Goal: Task Accomplishment & Management: Manage account settings

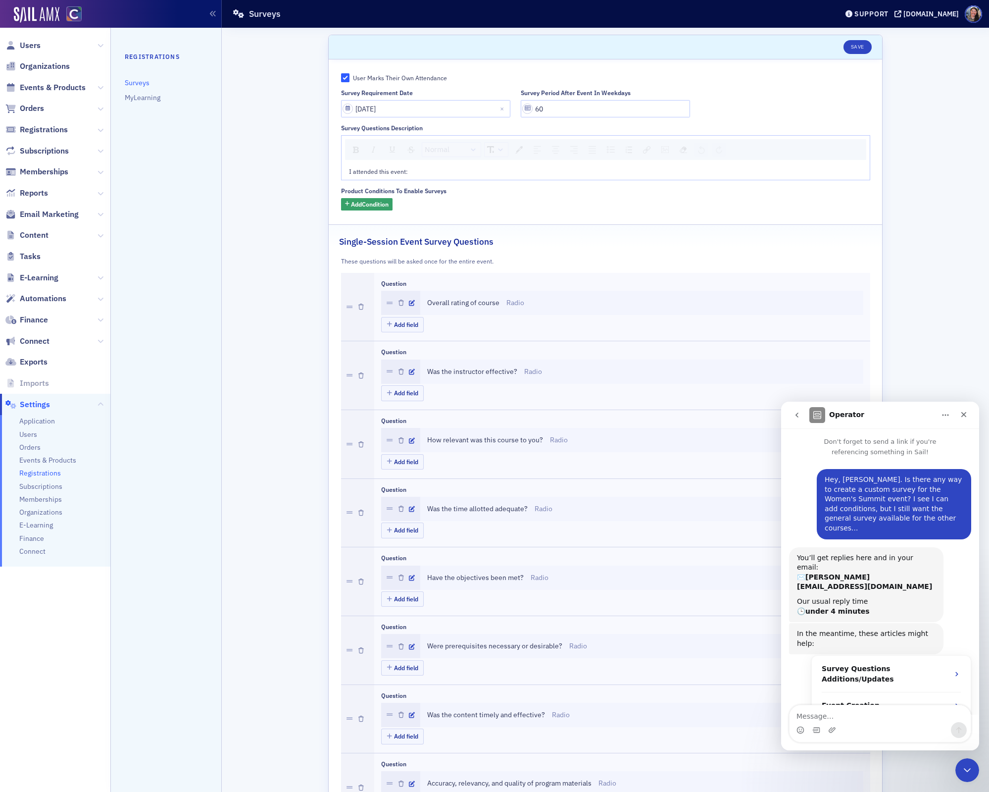
scroll to position [229, 0]
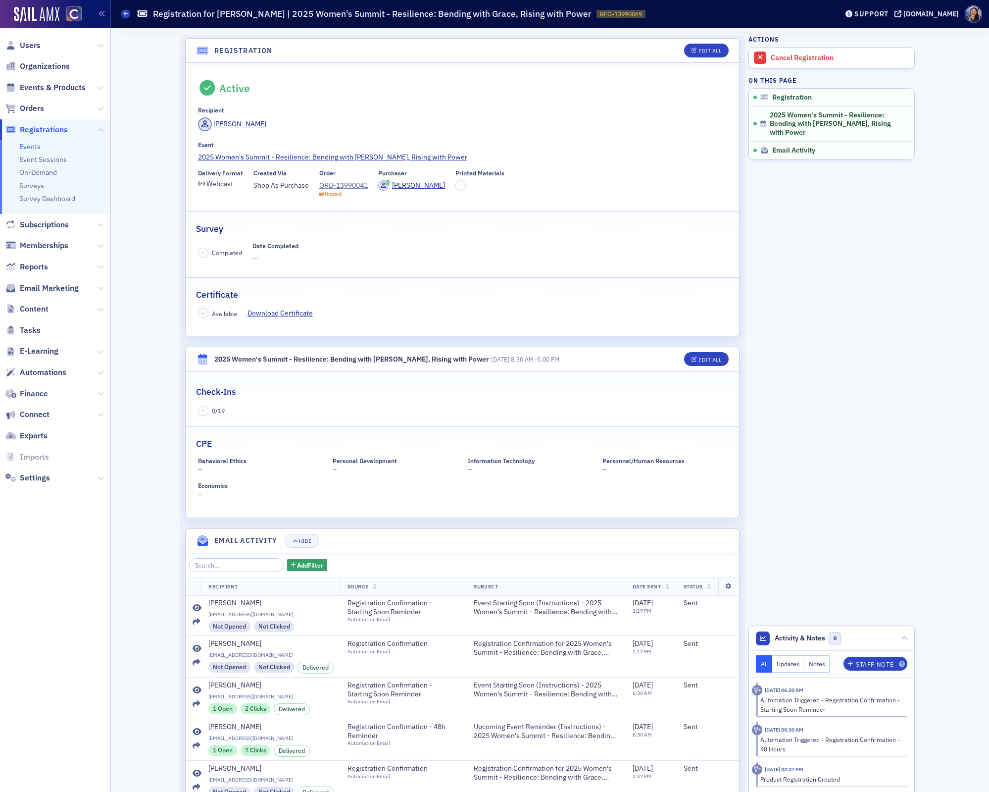
scroll to position [54, 0]
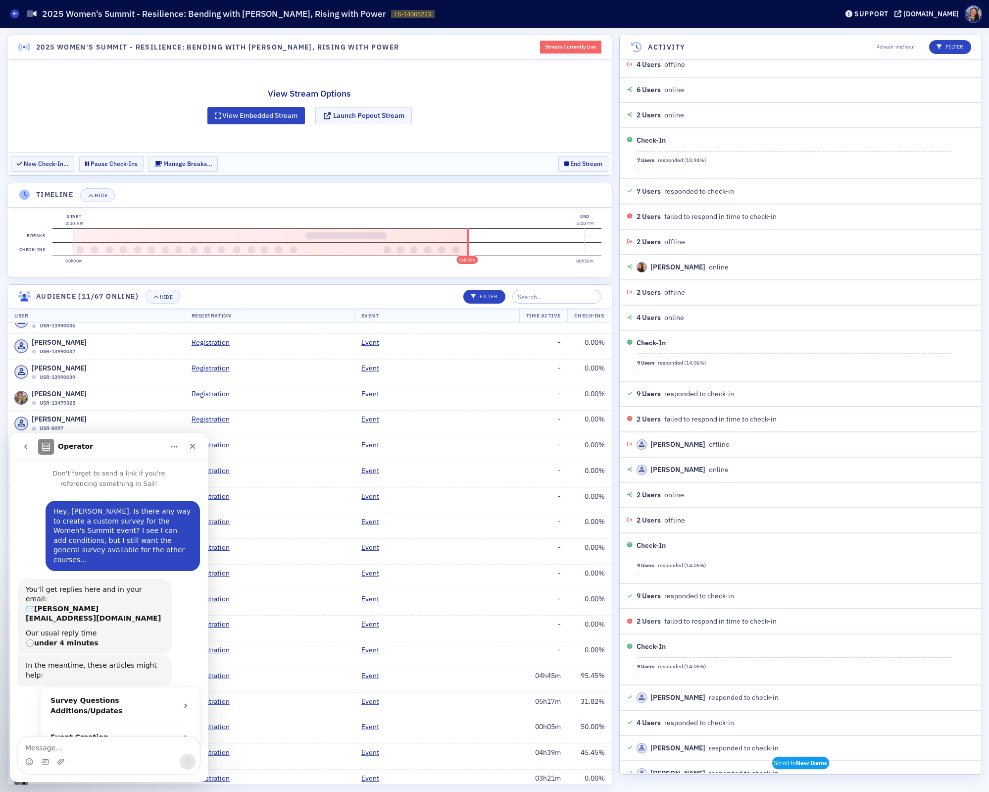
scroll to position [1, 0]
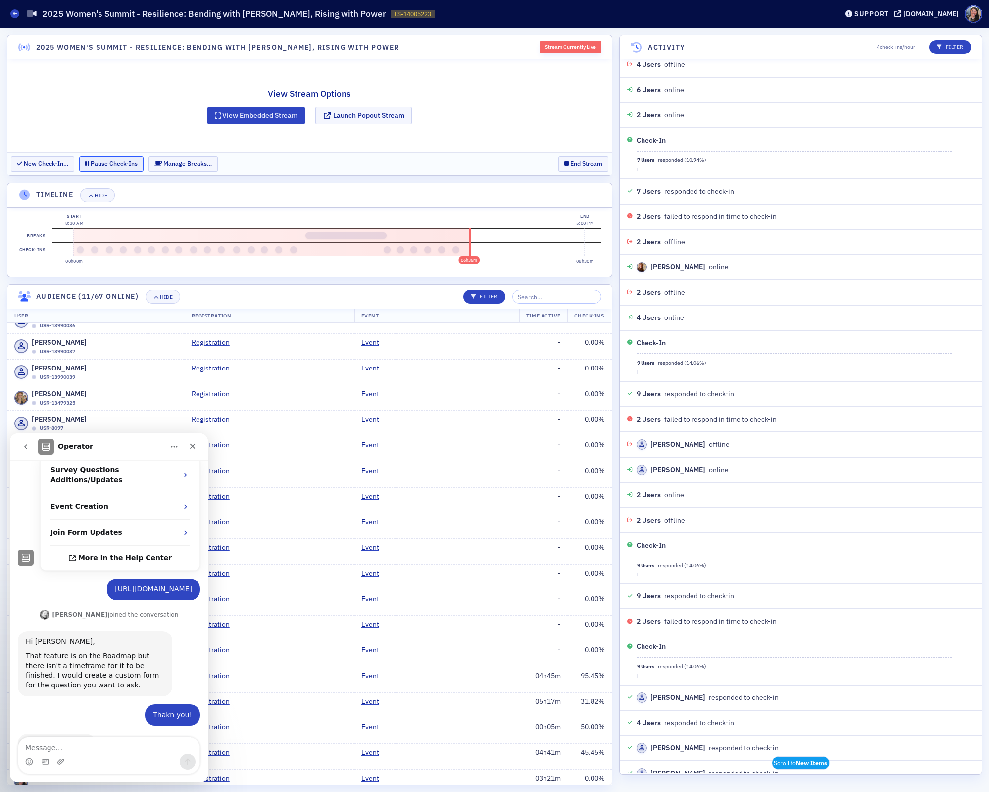
click at [124, 162] on button "Pause Check-Ins" at bounding box center [111, 163] width 64 height 15
click at [58, 87] on div "View Stream Options View Embedded Stream Launch Popout Stream" at bounding box center [309, 105] width 604 height 93
click at [131, 163] on button "Resume Check-Ins" at bounding box center [115, 163] width 73 height 15
click at [561, 293] on input "search" at bounding box center [556, 297] width 89 height 14
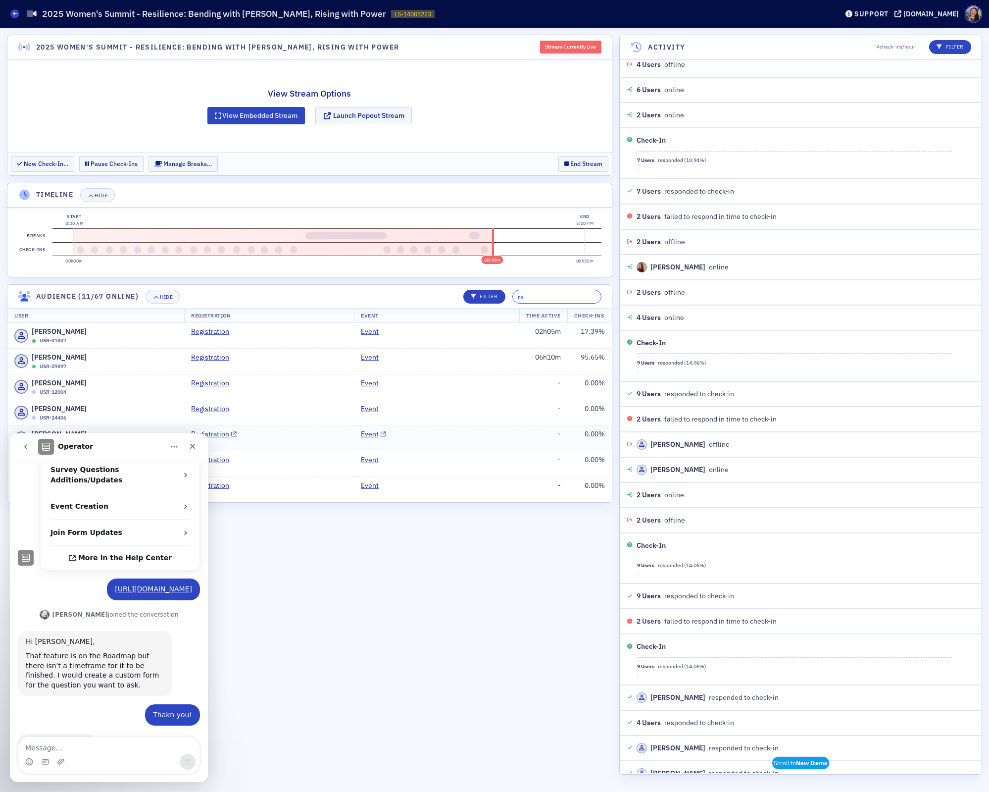
type input "ray"
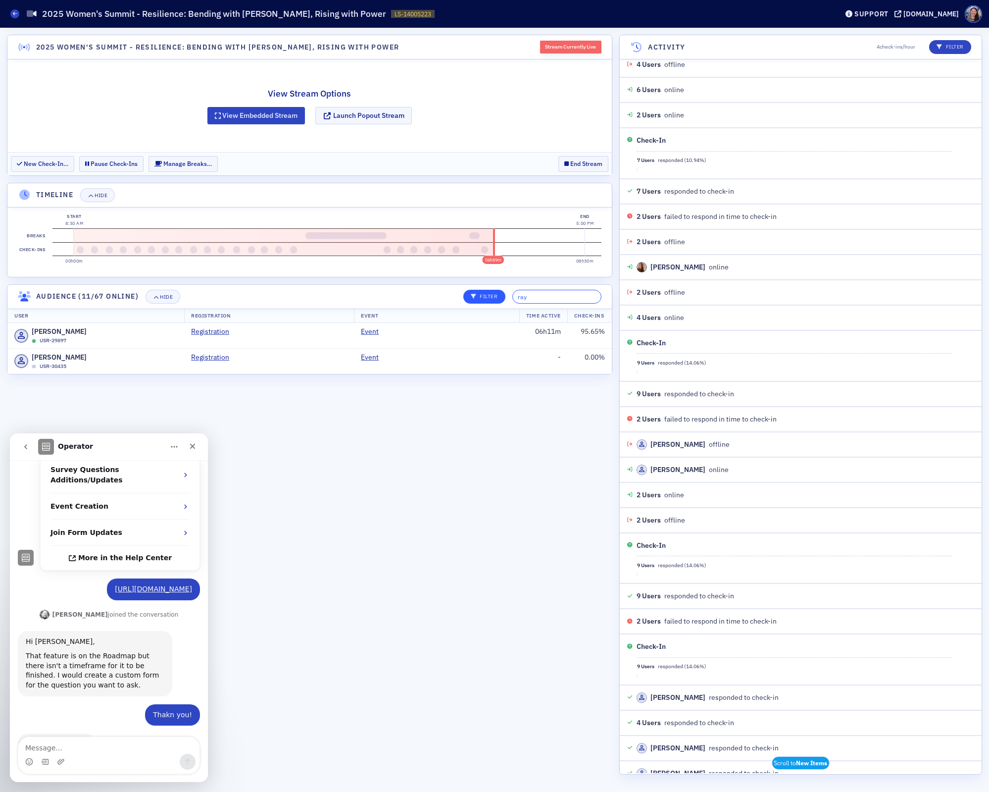
drag, startPoint x: 547, startPoint y: 298, endPoint x: 481, endPoint y: 293, distance: 65.5
click at [484, 294] on div "Filter ray" at bounding box center [528, 297] width 145 height 14
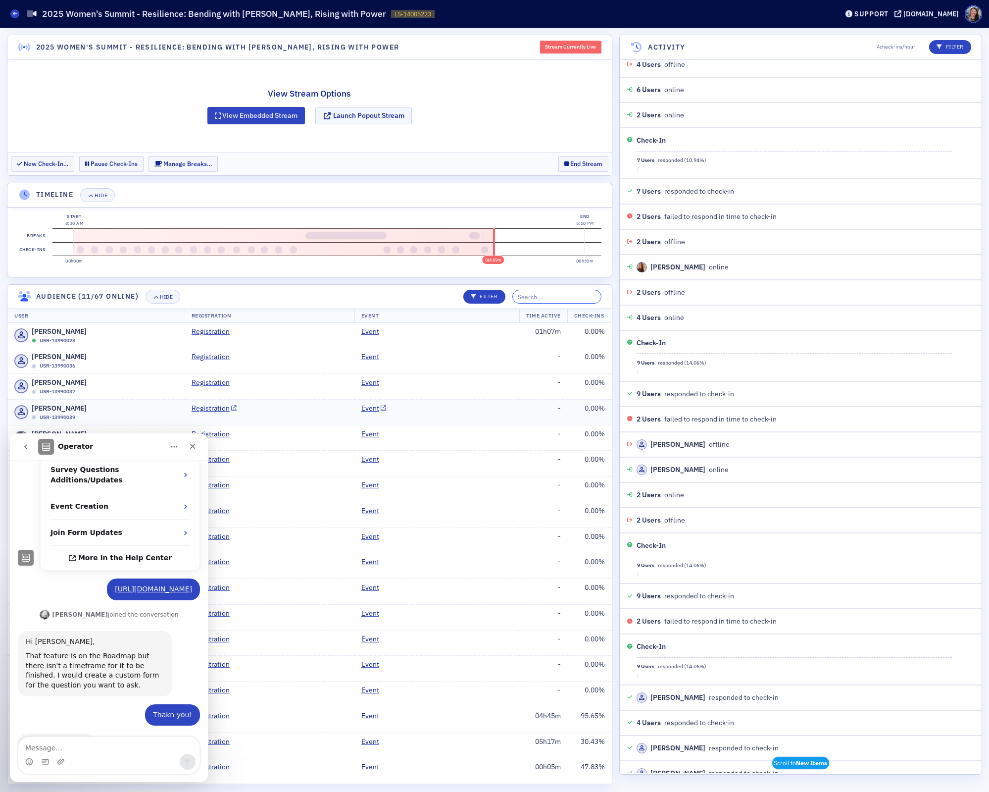
scroll to position [1244, 0]
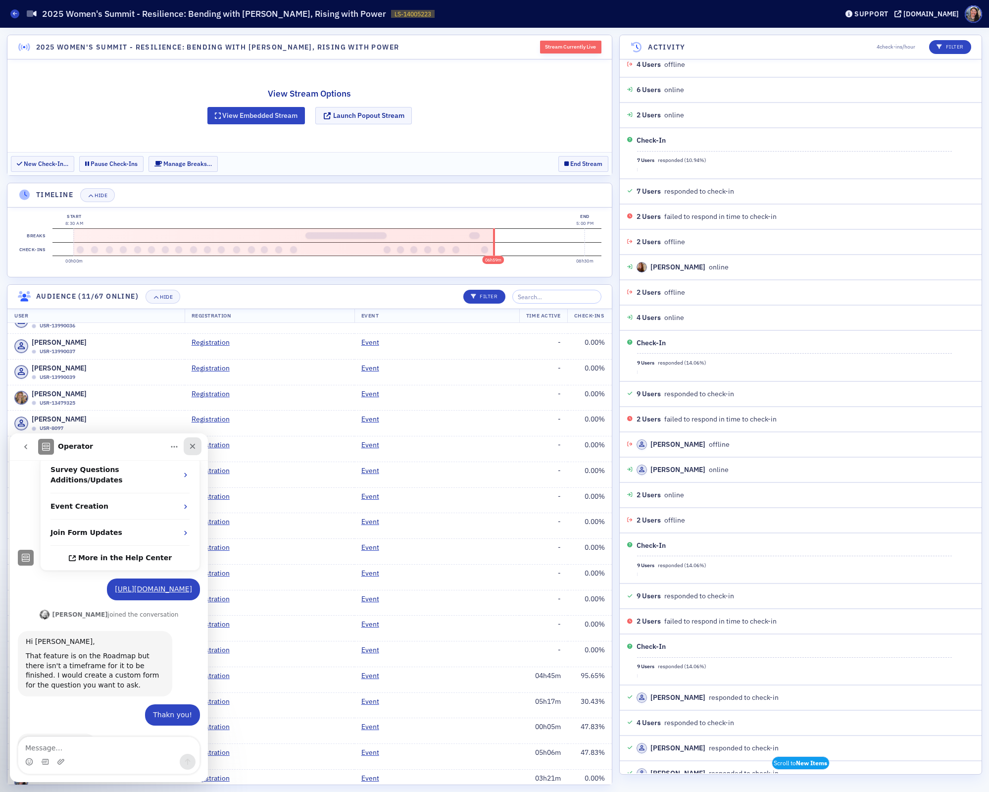
click at [192, 449] on icon "Close" at bounding box center [193, 446] width 8 height 8
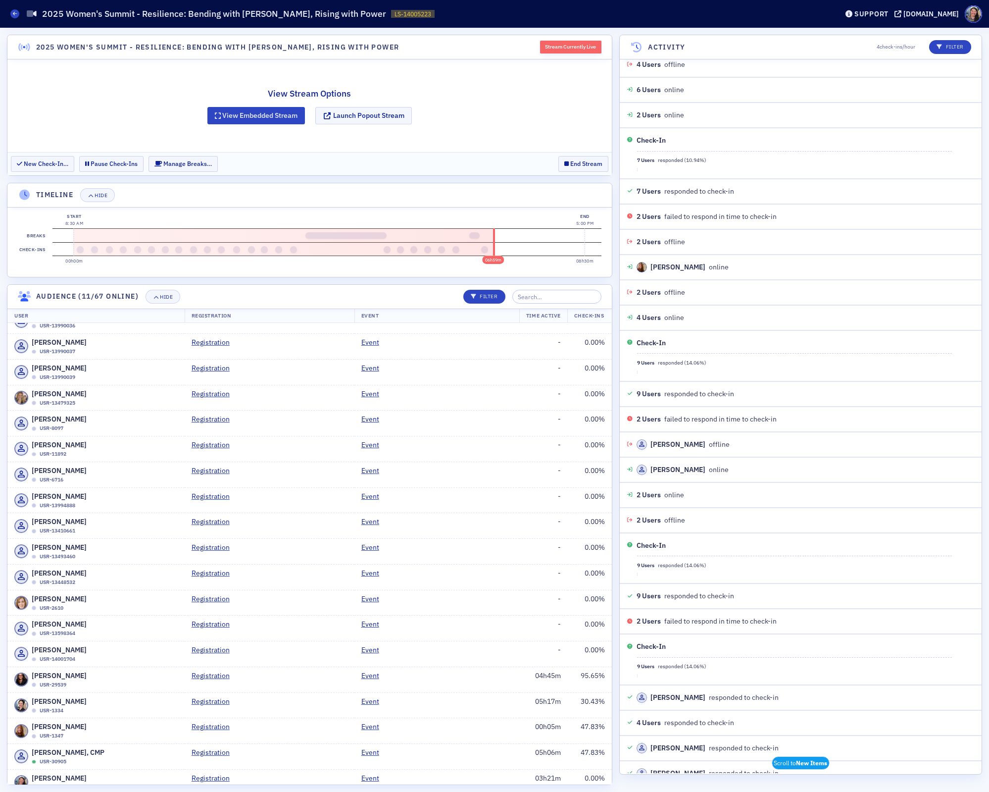
scroll to position [229, 0]
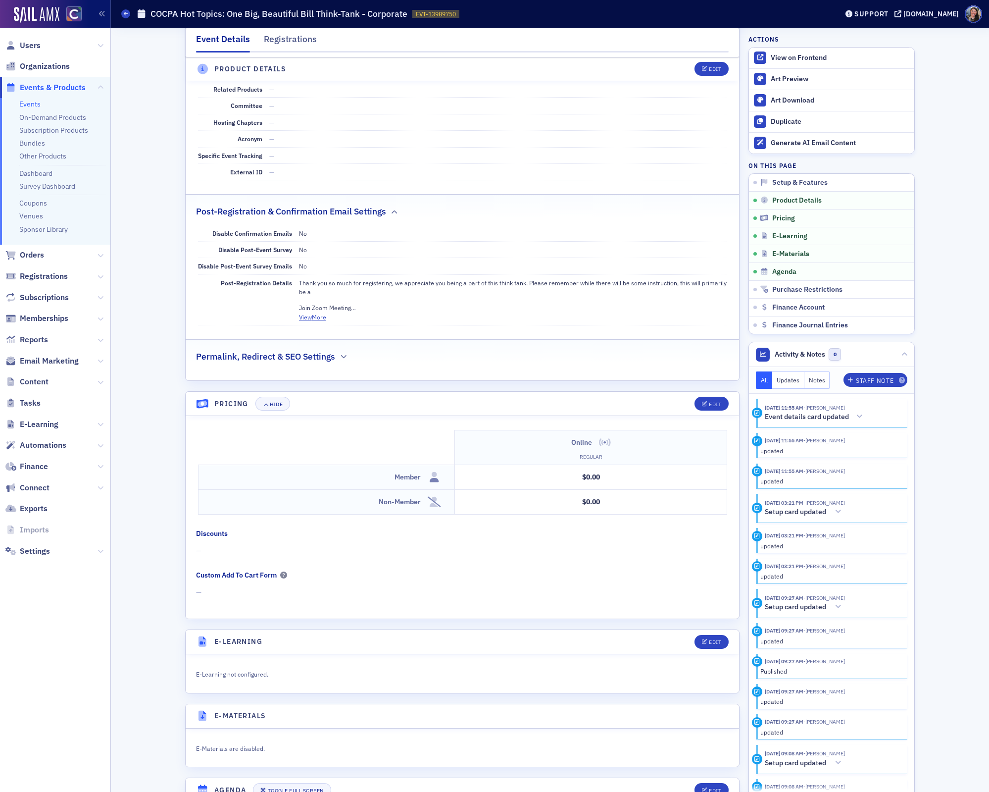
scroll to position [603, 0]
click at [715, 72] on button "Edit" at bounding box center [712, 69] width 34 height 14
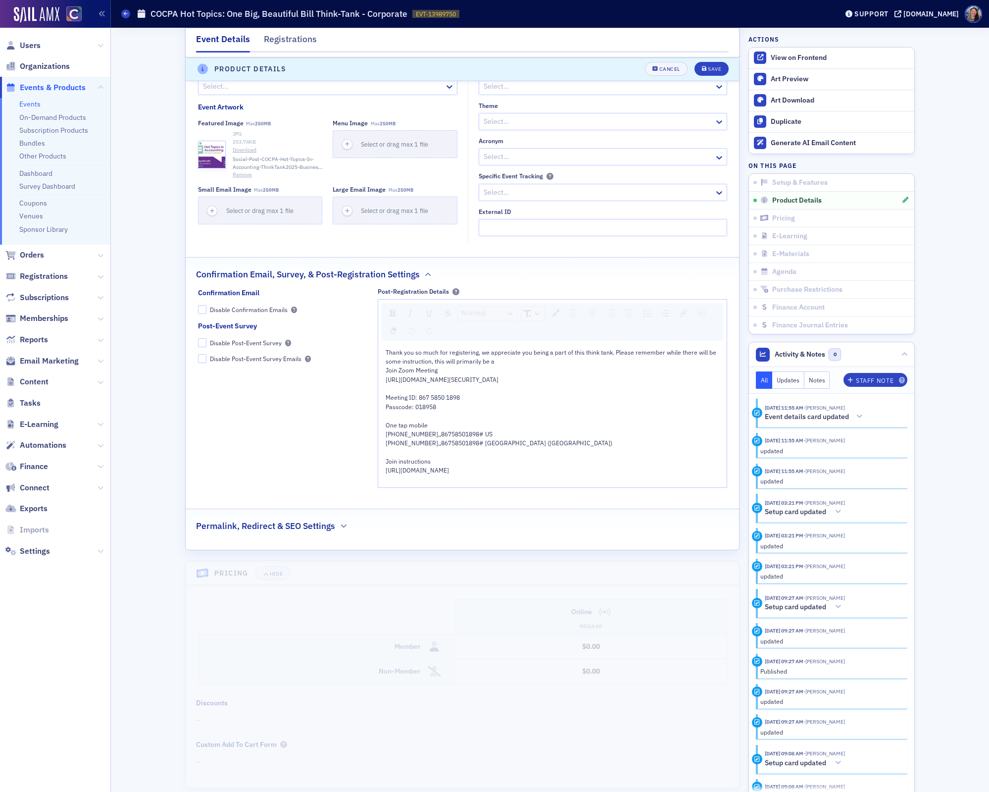
scroll to position [909, 0]
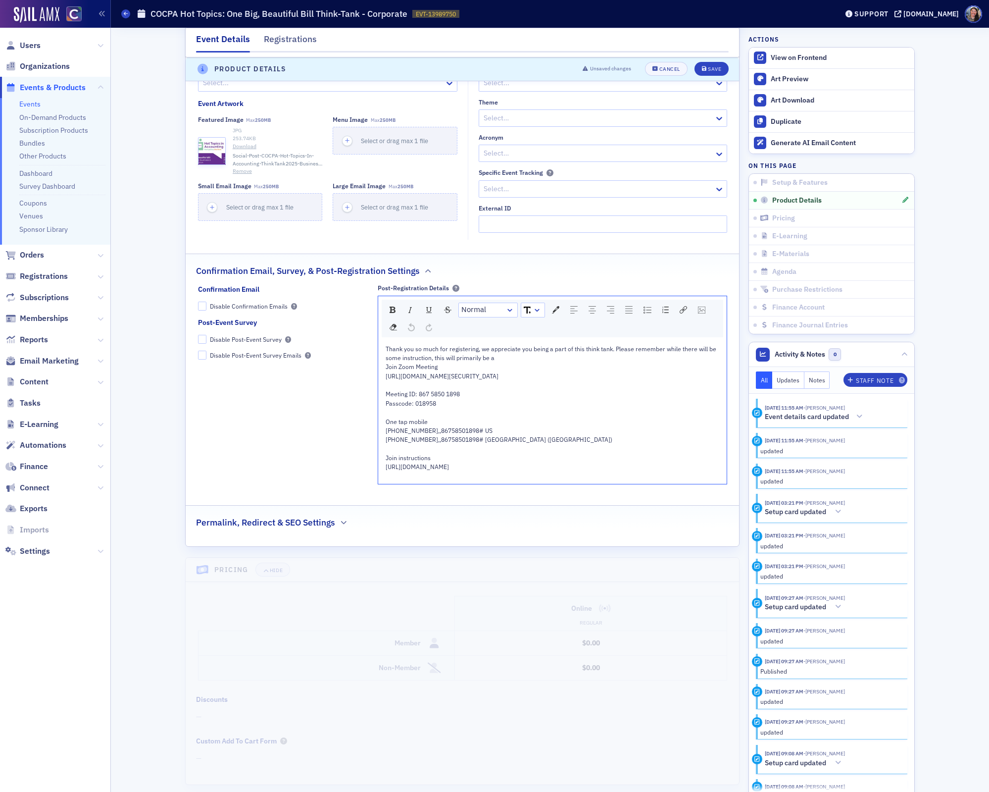
click at [489, 351] on span "Thank you so much for registering, we appreciate you being a part of this think…" at bounding box center [552, 353] width 332 height 17
drag, startPoint x: 613, startPoint y: 354, endPoint x: 621, endPoint y: 355, distance: 8.0
click at [613, 354] on span "Thank you so much for registering, we appreciate you being a part of this think…" at bounding box center [552, 353] width 332 height 17
click at [576, 359] on div "Thank you so much for registering, we appreciate you being a part of this think…" at bounding box center [553, 353] width 334 height 18
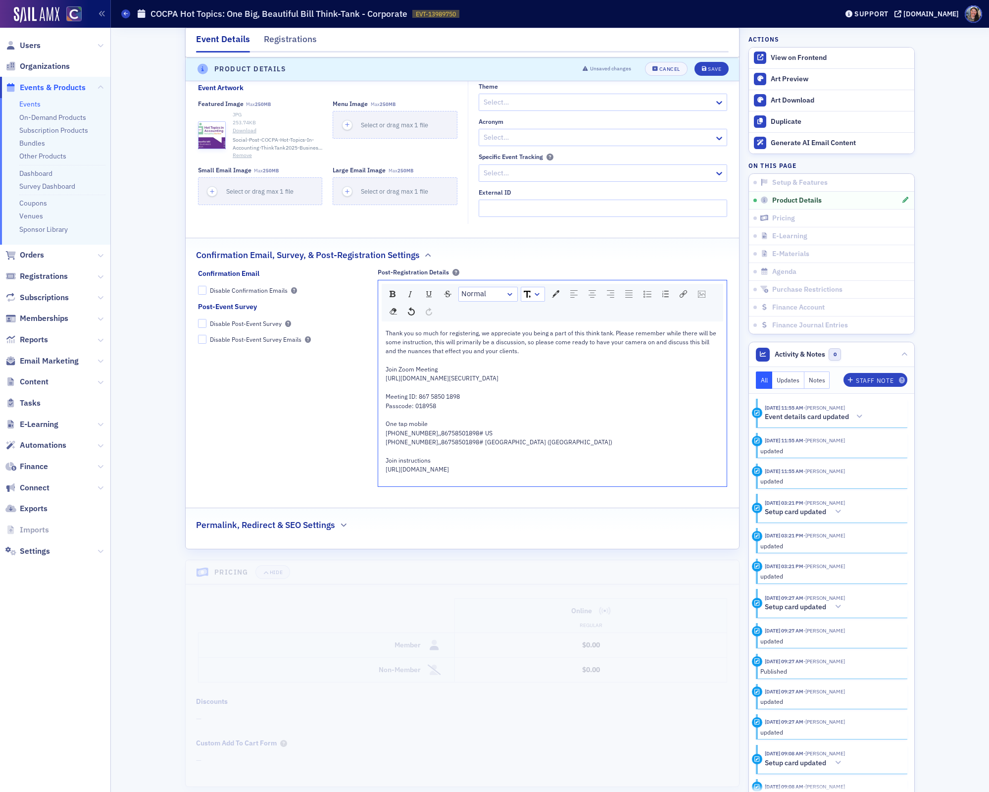
scroll to position [769, 0]
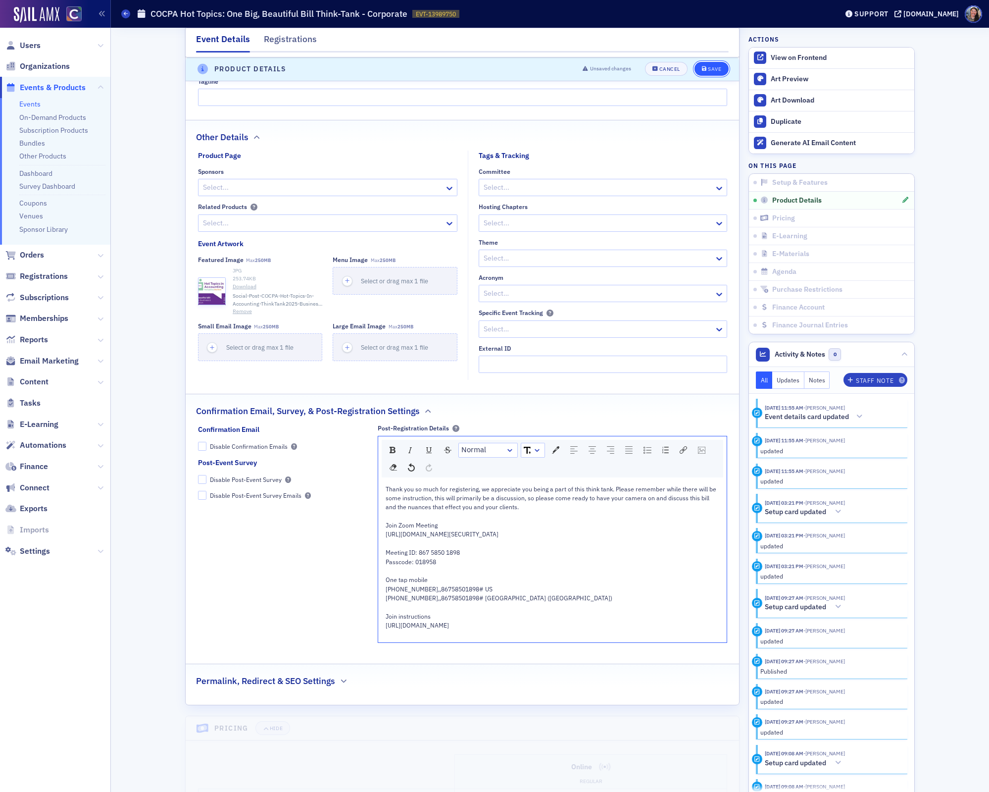
click at [714, 69] on div "Save" at bounding box center [714, 69] width 13 height 5
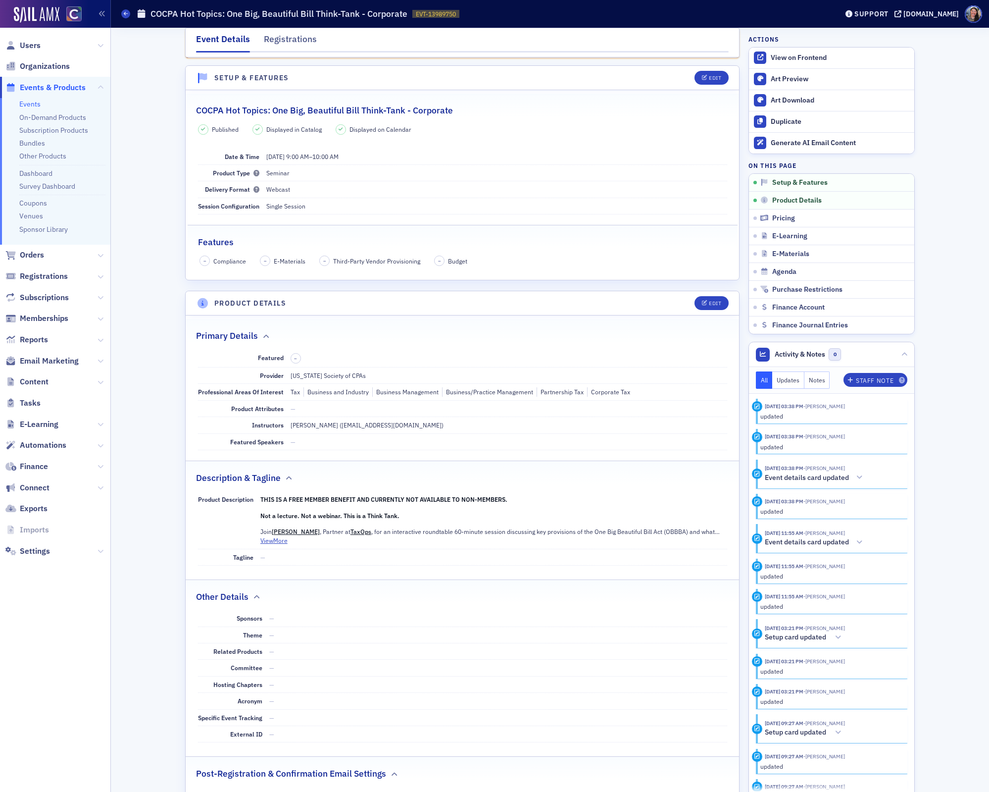
scroll to position [0, 0]
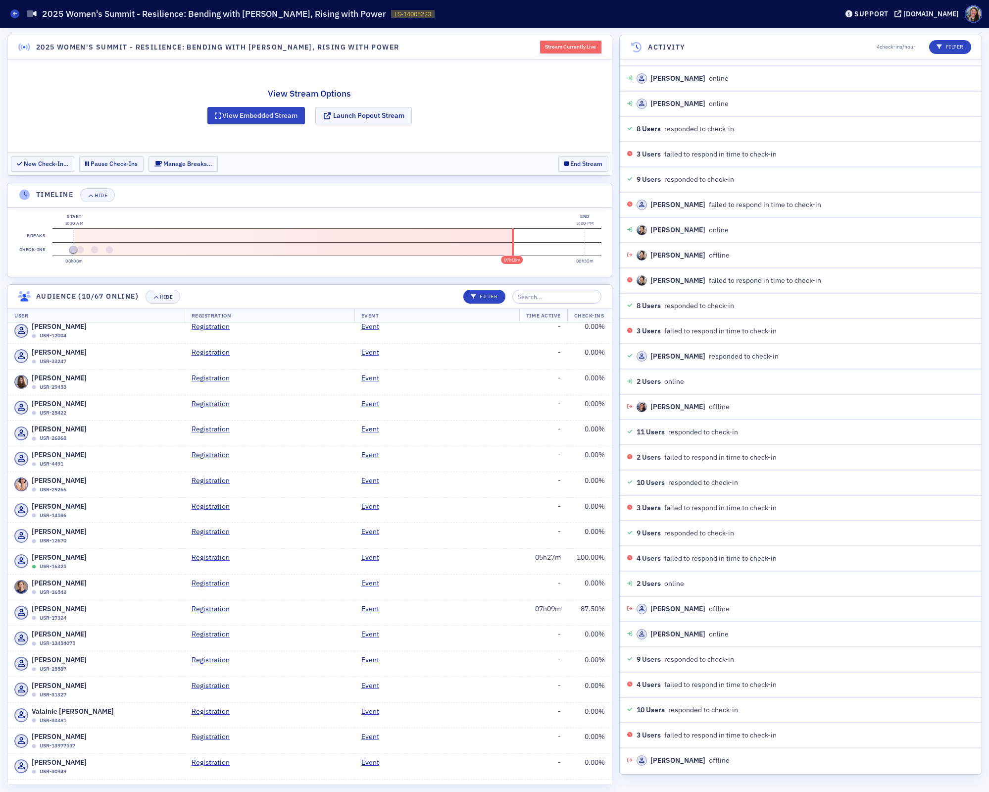
scroll to position [450, 0]
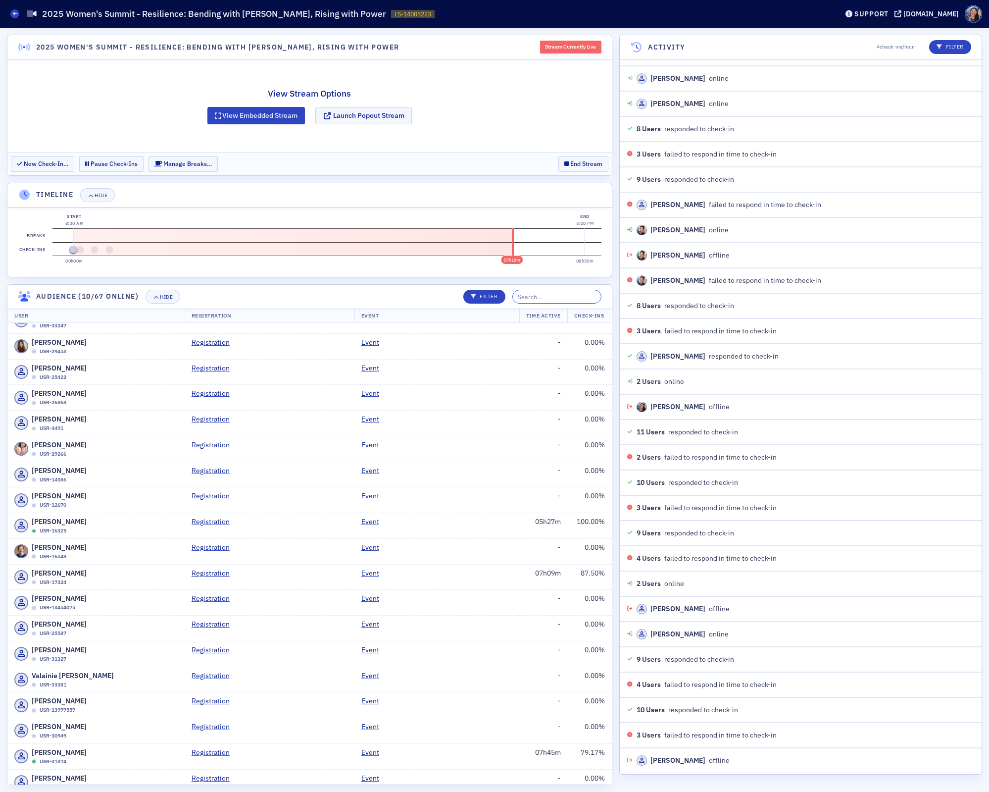
click at [538, 293] on input "search" at bounding box center [556, 297] width 89 height 14
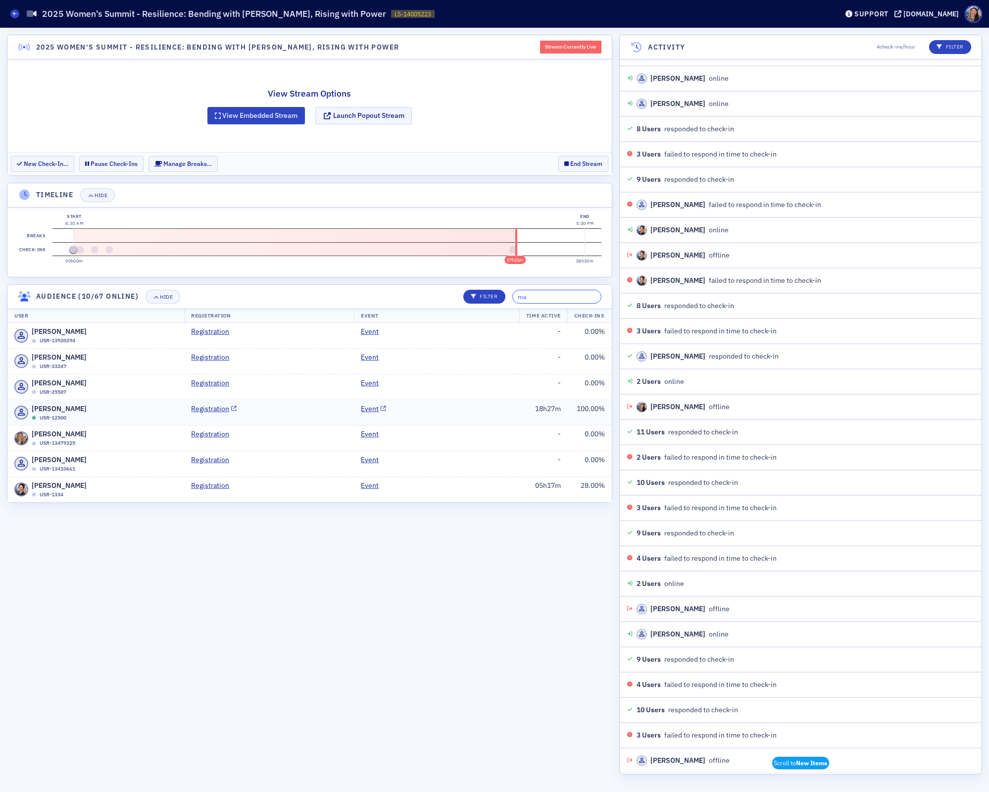
type input "m"
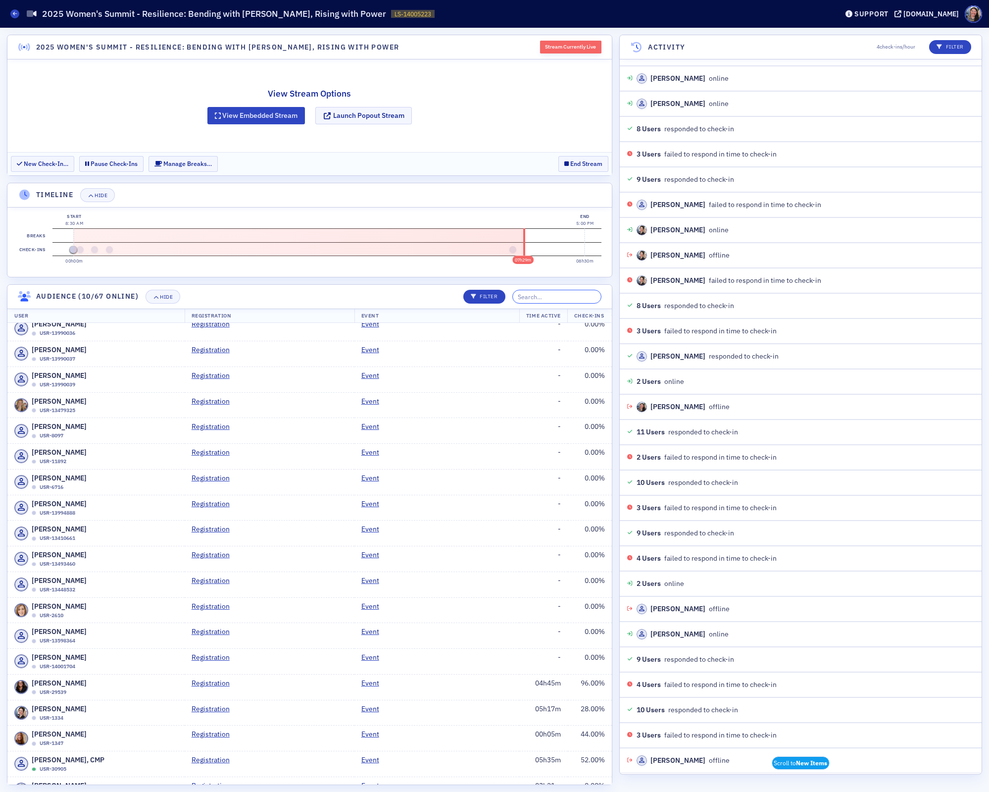
scroll to position [1244, 0]
